Goal: Go to known website: Go to known website

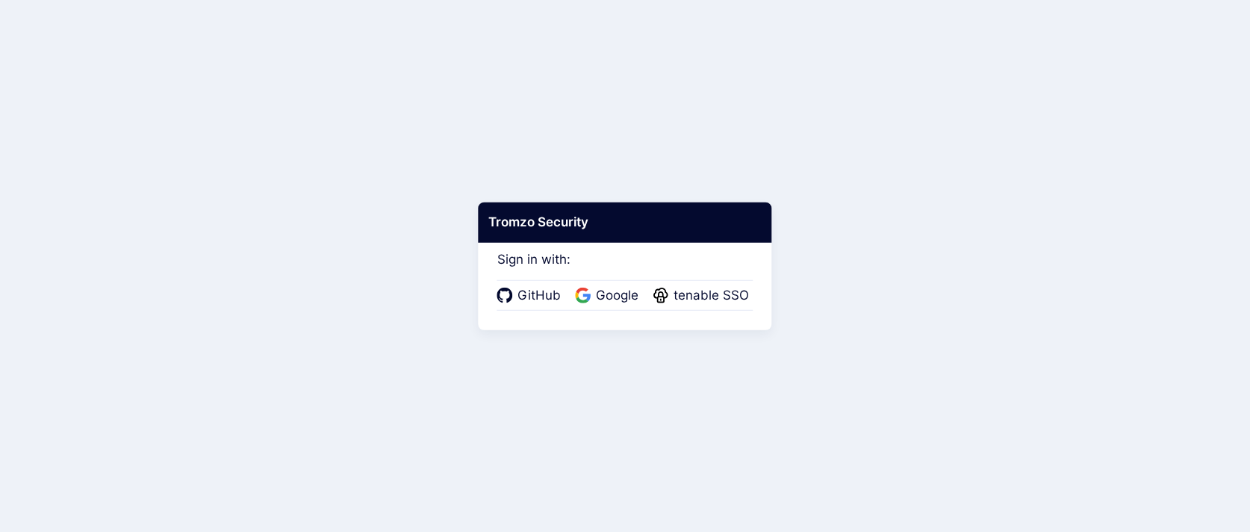
click at [603, 285] on div "GitHub Google tenable SSO" at bounding box center [625, 295] width 256 height 31
click at [603, 290] on span "Google" at bounding box center [617, 295] width 52 height 19
